Goal: Navigation & Orientation: Find specific page/section

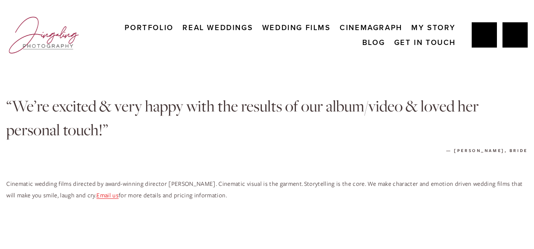
click at [370, 27] on link "Cinemagraph" at bounding box center [371, 27] width 63 height 15
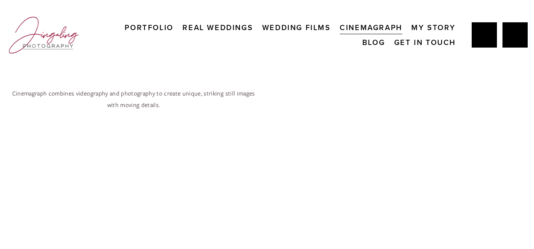
click at [158, 19] on div "Portfolio Real Weddings Wedding Films Cinemagraph My Story Blog Get In Touch" at bounding box center [231, 34] width 450 height 43
click at [432, 28] on link "My Story" at bounding box center [433, 27] width 45 height 15
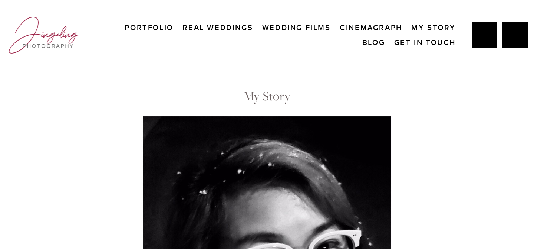
scroll to position [46, 0]
